Goal: Find specific page/section: Find specific page/section

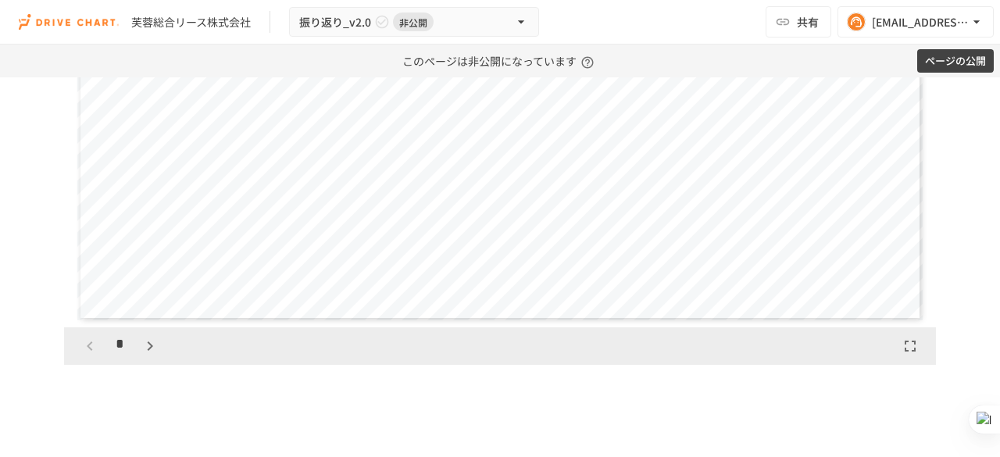
scroll to position [1875, 0]
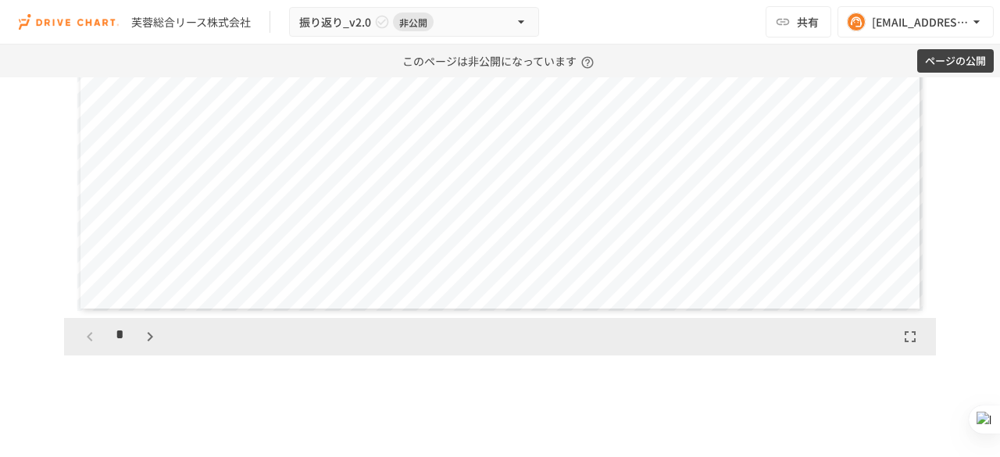
click at [147, 341] on icon "button" at bounding box center [149, 336] width 5 height 9
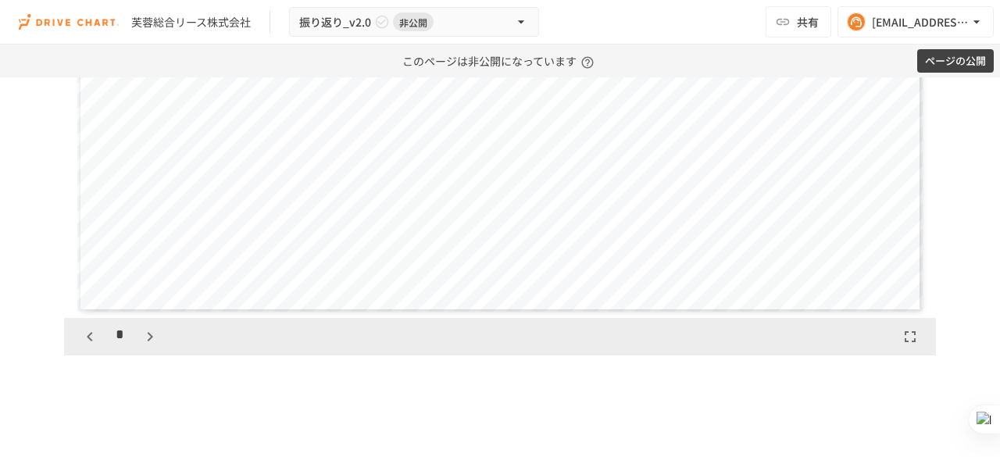
click at [147, 341] on icon "button" at bounding box center [149, 336] width 5 height 9
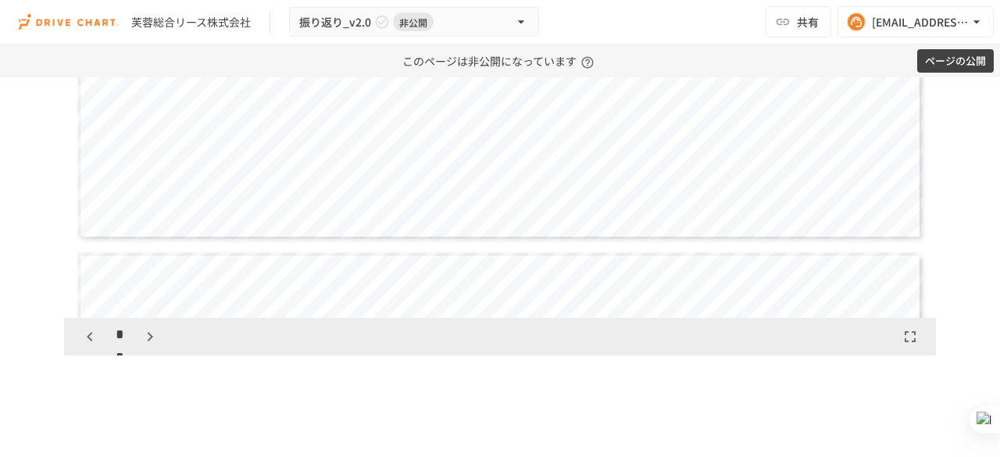
click at [144, 346] on icon "button" at bounding box center [150, 336] width 19 height 19
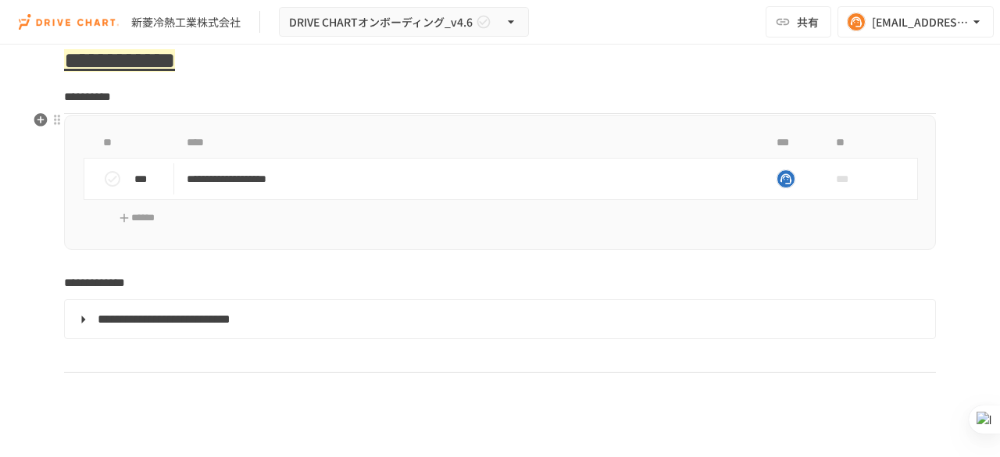
scroll to position [1953, 0]
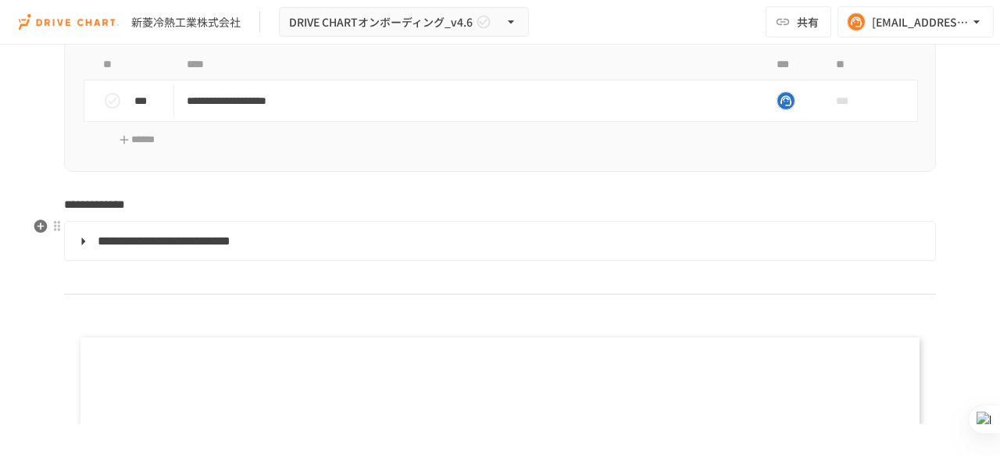
click at [81, 236] on summary "**********" at bounding box center [498, 241] width 848 height 20
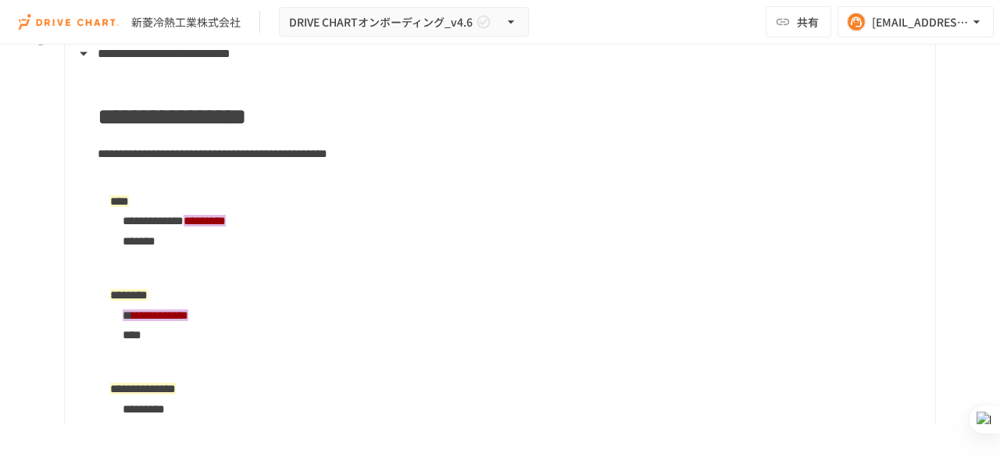
scroll to position [2109, 0]
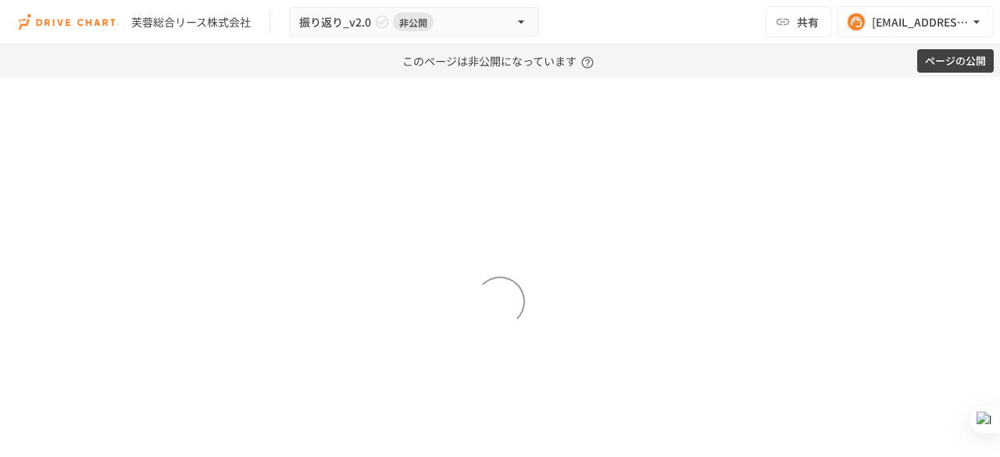
scroll to position [1875, 0]
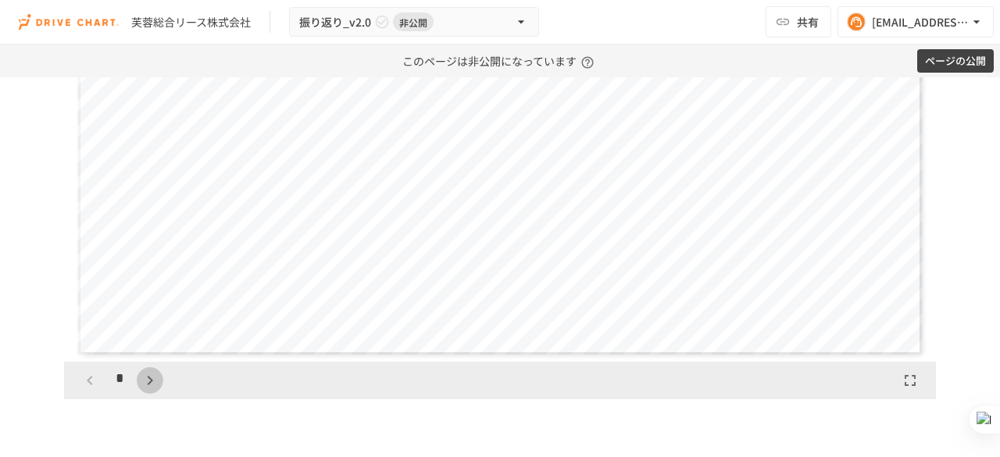
click at [141, 390] on icon "button" at bounding box center [150, 380] width 19 height 19
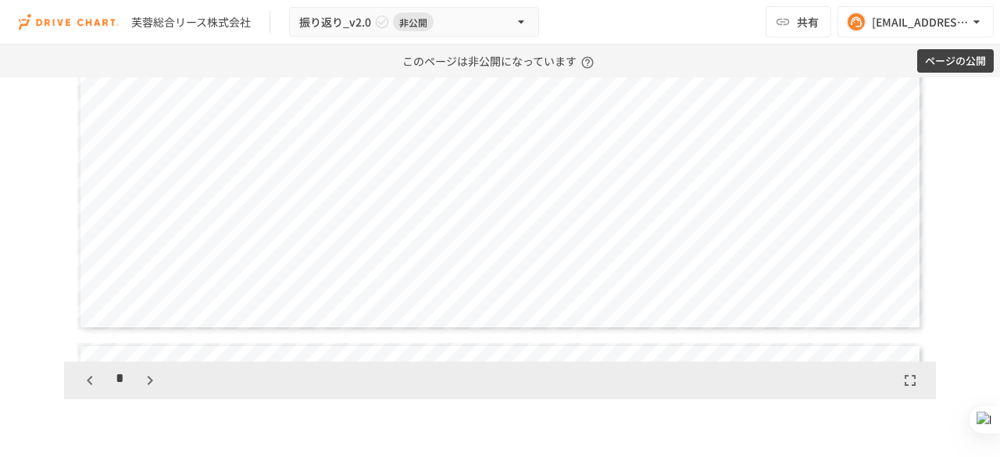
click at [141, 390] on icon "button" at bounding box center [150, 380] width 19 height 19
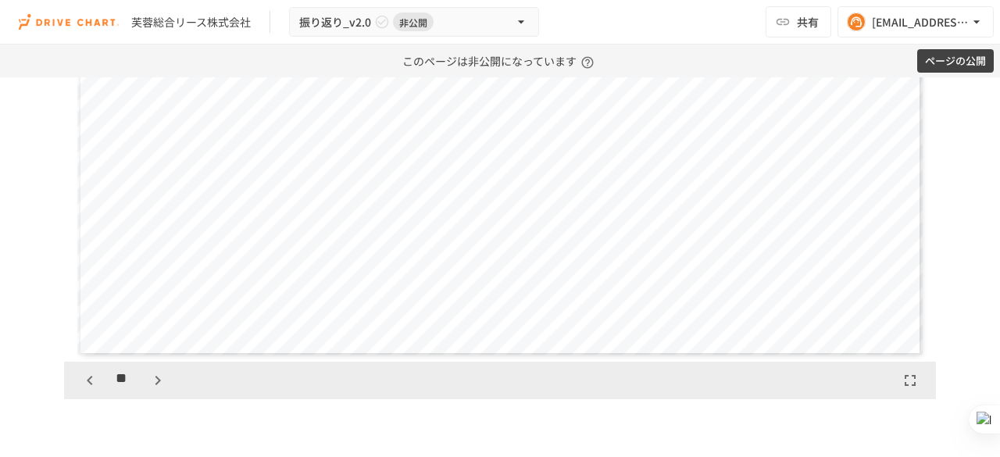
click at [137, 393] on div "**" at bounding box center [124, 380] width 95 height 27
click at [148, 390] on icon "button" at bounding box center [157, 380] width 19 height 19
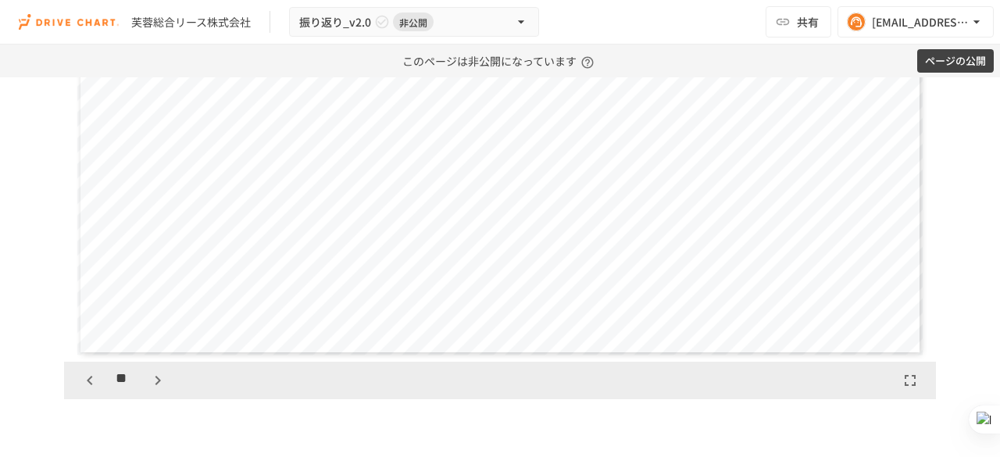
scroll to position [6345, 0]
click at [87, 385] on icon "button" at bounding box center [89, 380] width 5 height 9
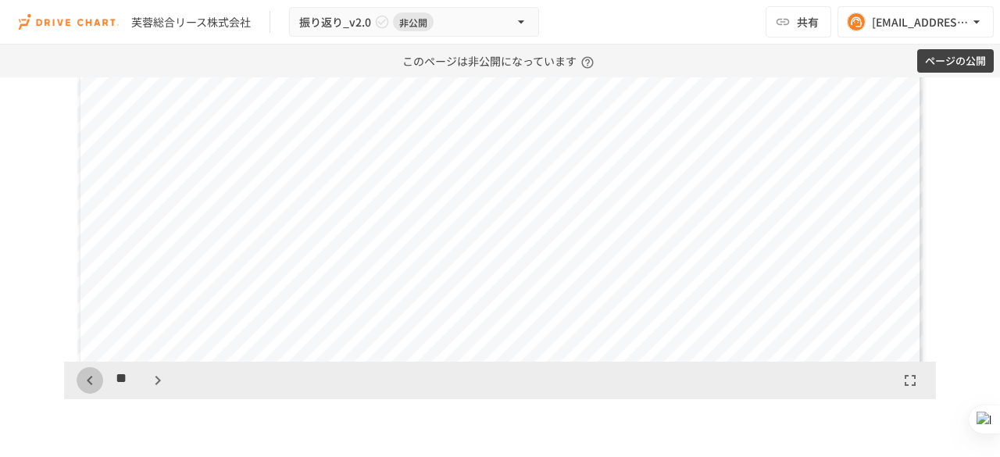
click at [87, 385] on icon "button" at bounding box center [89, 380] width 5 height 9
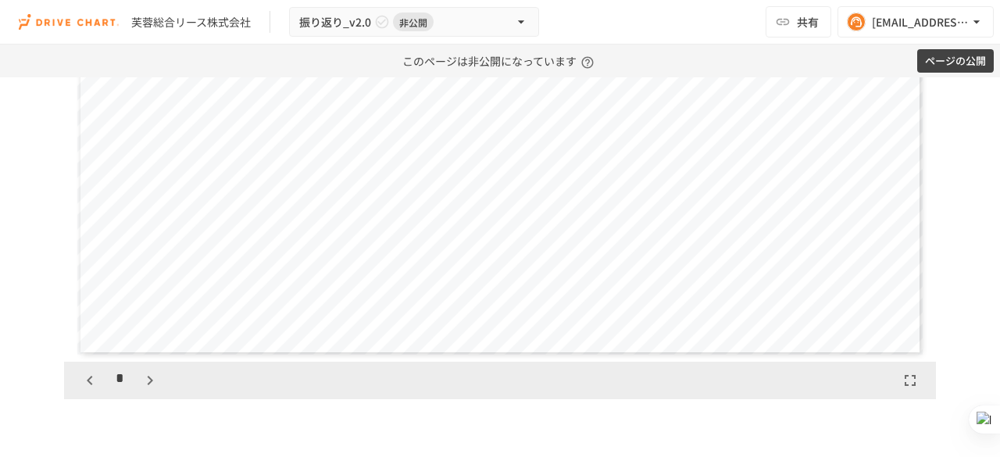
click at [87, 385] on icon "button" at bounding box center [89, 380] width 5 height 9
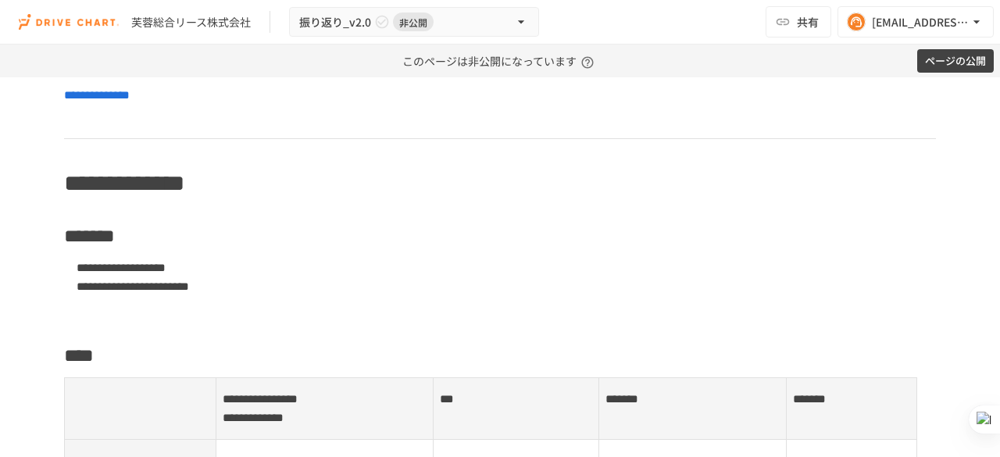
scroll to position [0, 0]
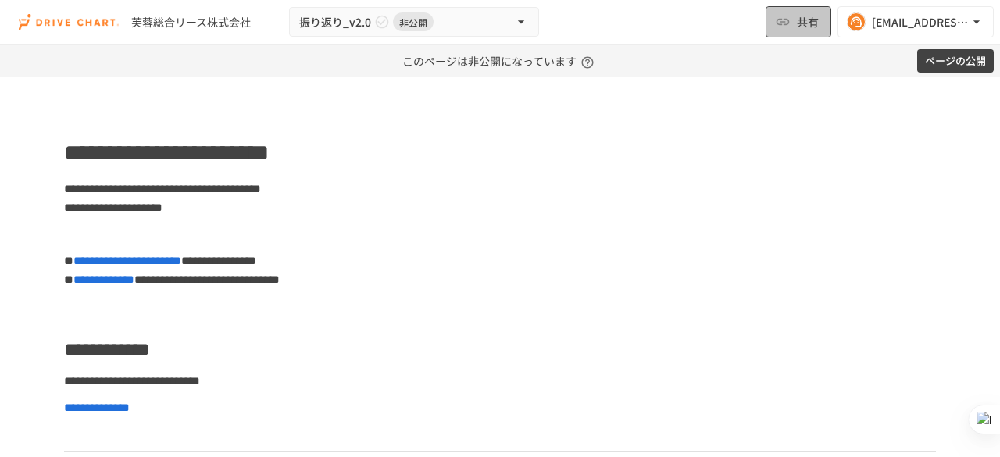
click at [783, 24] on icon "button" at bounding box center [783, 22] width 16 height 16
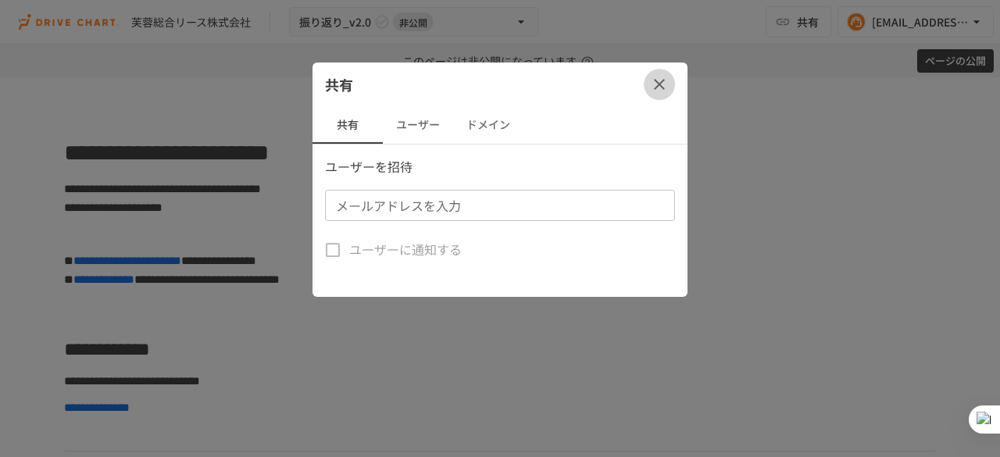
click at [663, 89] on icon "button" at bounding box center [659, 84] width 19 height 19
